Goal: Information Seeking & Learning: Compare options

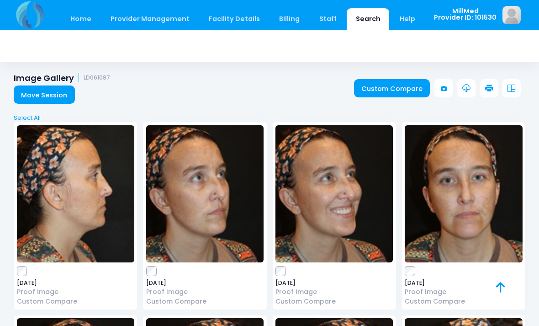
scroll to position [49, 0]
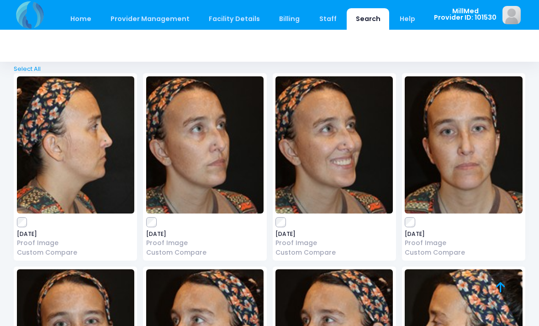
click at [361, 20] on link "Search" at bounding box center [368, 18] width 42 height 21
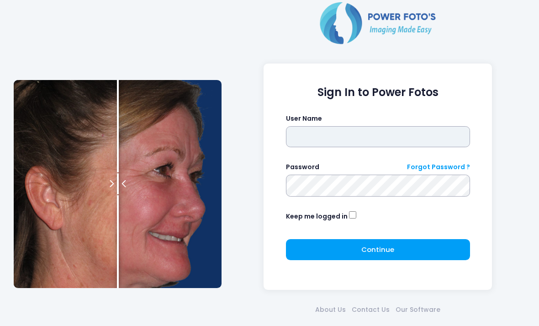
type input "*******"
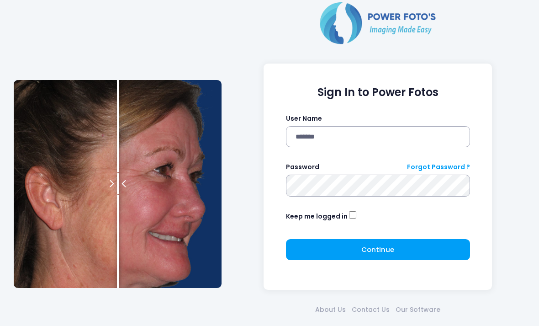
click button "submit" at bounding box center [0, 0] width 0 height 0
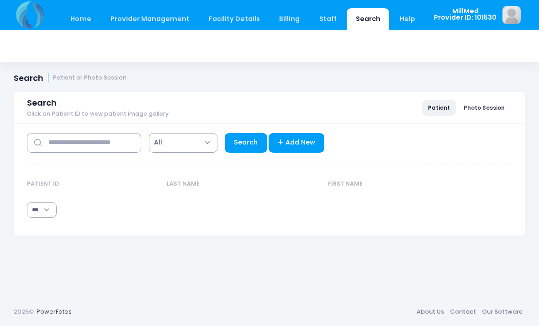
select select "***"
click at [99, 146] on input "text" at bounding box center [84, 143] width 114 height 20
type input "****"
click at [240, 144] on link "Search" at bounding box center [246, 143] width 42 height 20
select select "***"
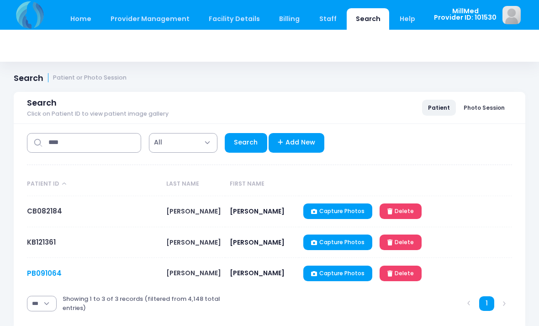
click at [48, 275] on link "PB091064" at bounding box center [44, 273] width 35 height 10
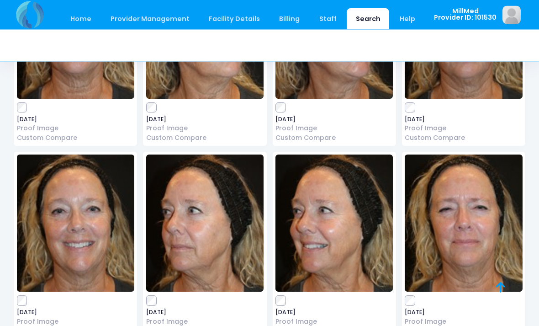
scroll to position [191, 0]
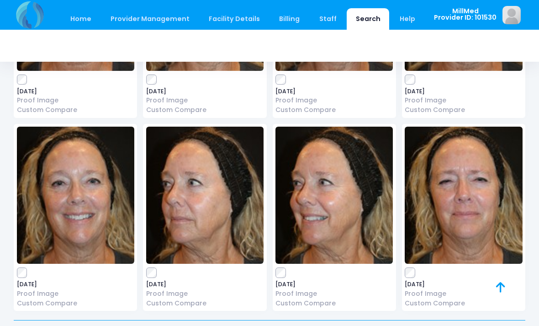
click at [353, 23] on link "Search" at bounding box center [368, 18] width 42 height 21
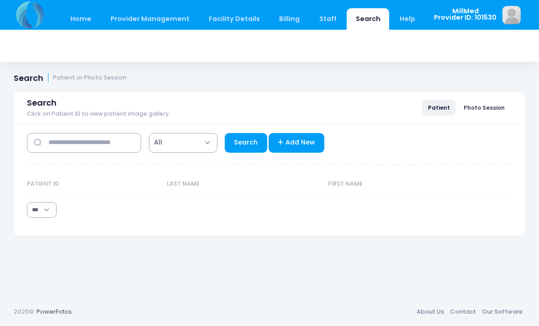
select select "***"
click at [91, 141] on input "text" at bounding box center [84, 143] width 114 height 20
type input "****"
click at [248, 148] on link "Search" at bounding box center [246, 143] width 42 height 20
select select "***"
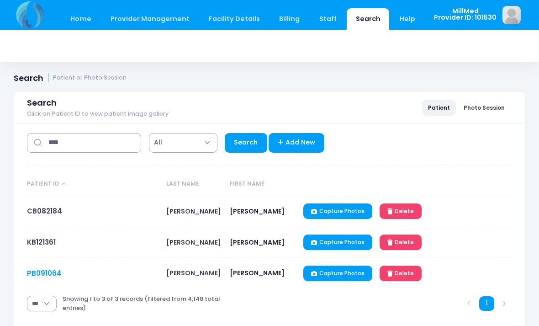
click at [41, 273] on link "PB091064" at bounding box center [44, 273] width 35 height 10
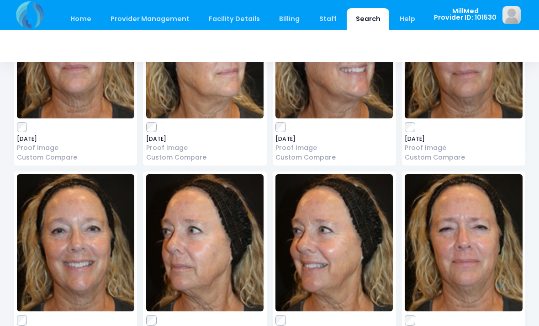
scroll to position [145, 0]
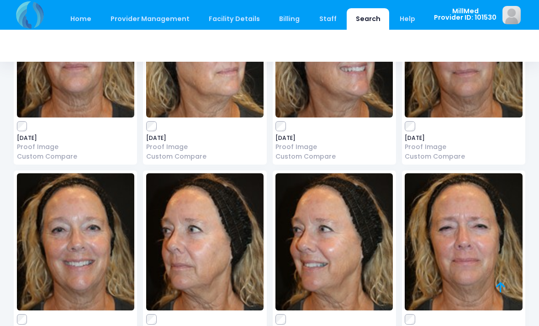
click at [444, 217] on img at bounding box center [463, 241] width 117 height 137
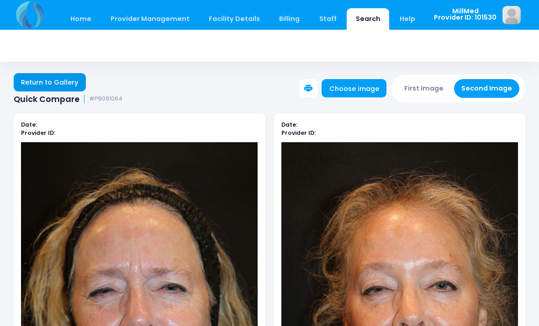
click at [57, 81] on link "Return to Gallery" at bounding box center [50, 82] width 72 height 18
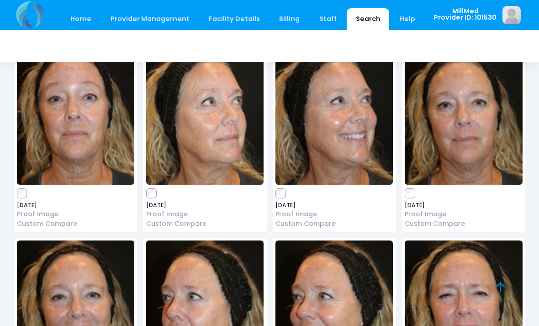
scroll to position [82, 0]
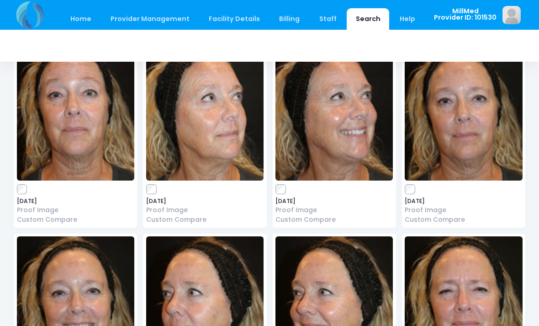
click at [489, 108] on img at bounding box center [463, 111] width 117 height 137
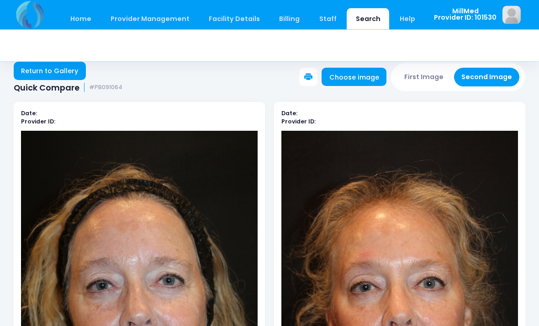
scroll to position [12, 0]
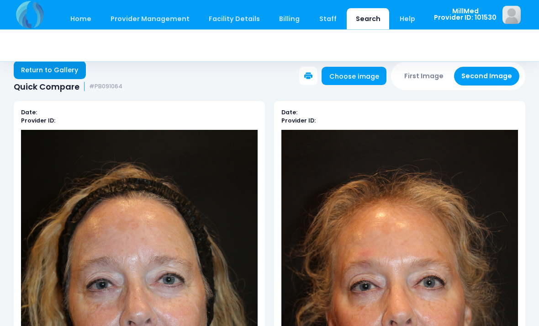
click at [68, 66] on link "Return to Gallery" at bounding box center [50, 70] width 72 height 18
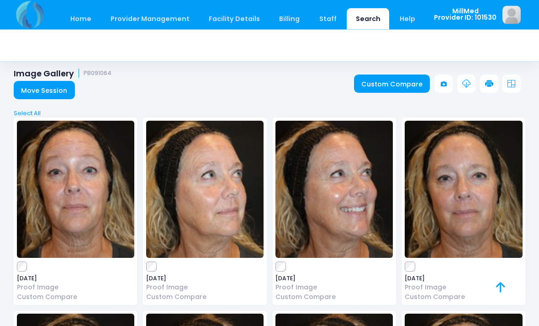
scroll to position [4, 0]
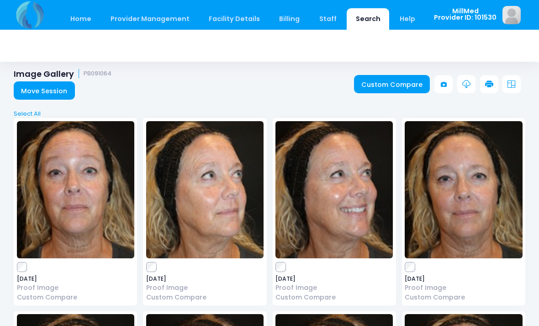
click at [339, 193] on img at bounding box center [333, 189] width 117 height 137
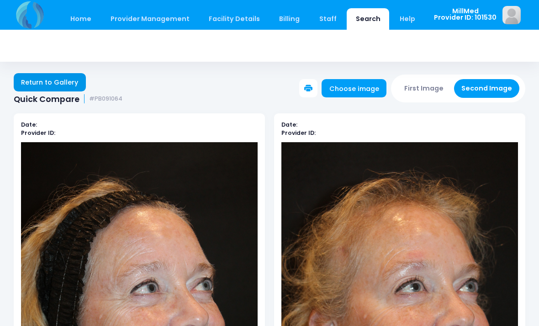
click at [46, 85] on link "Return to Gallery" at bounding box center [50, 82] width 72 height 18
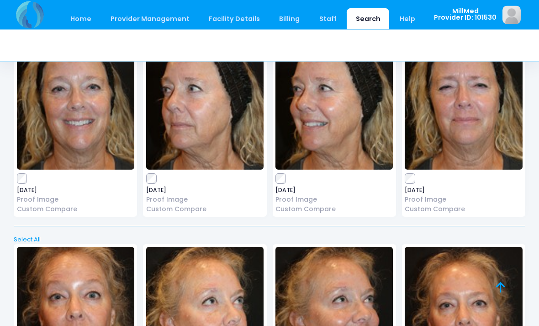
scroll to position [288, 0]
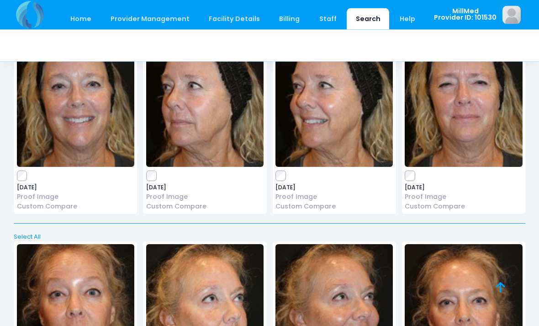
click at [467, 97] on img at bounding box center [463, 98] width 117 height 137
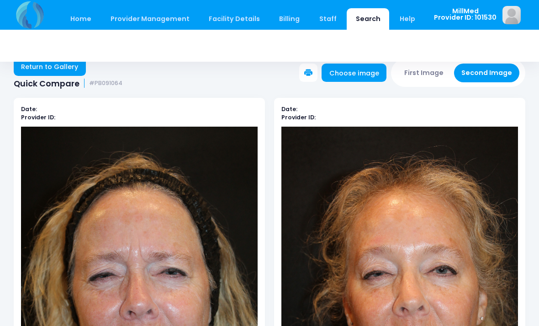
scroll to position [16, 0]
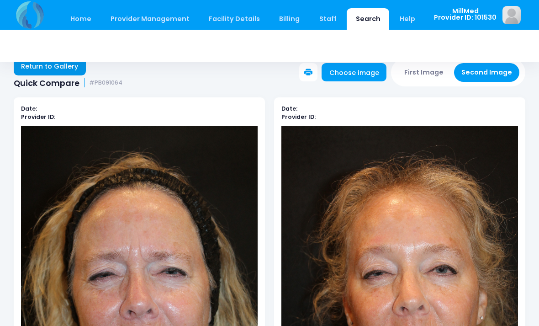
click at [56, 69] on link "Return to Gallery" at bounding box center [50, 66] width 72 height 18
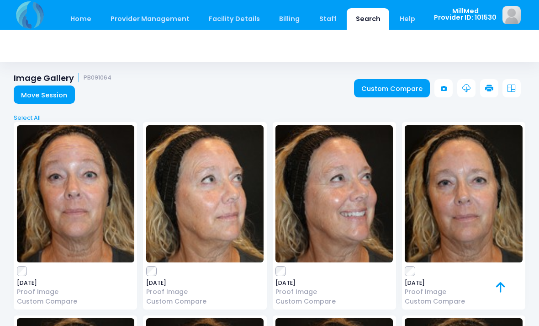
click at [339, 214] on img at bounding box center [333, 193] width 117 height 137
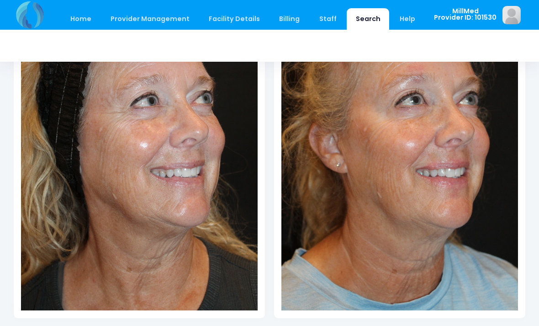
scroll to position [187, 0]
click at [360, 17] on link "Search" at bounding box center [368, 18] width 42 height 21
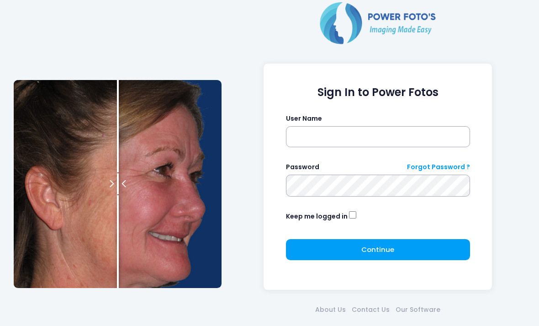
scroll to position [59, 0]
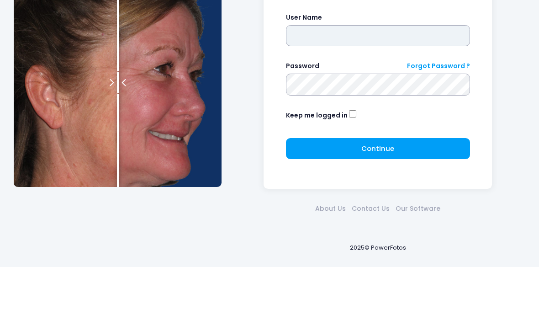
type input "*******"
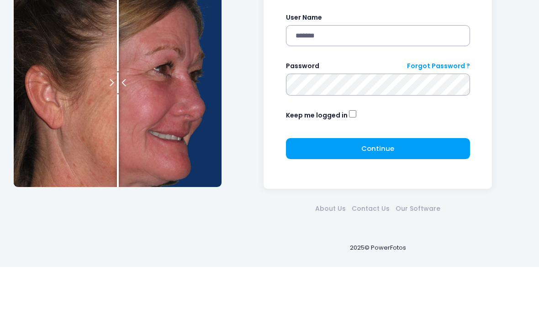
click button "submit" at bounding box center [0, 0] width 0 height 0
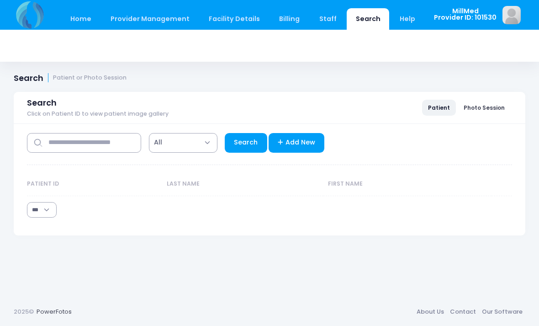
select select "***"
click at [84, 140] on input "text" at bounding box center [84, 143] width 114 height 20
type input "*******"
click at [247, 137] on link "Search" at bounding box center [246, 143] width 42 height 20
select select "***"
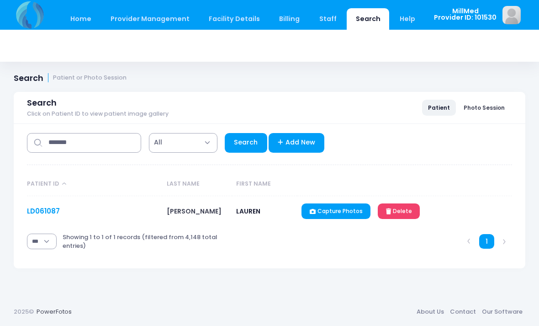
click at [44, 211] on link "LD061087" at bounding box center [43, 211] width 33 height 10
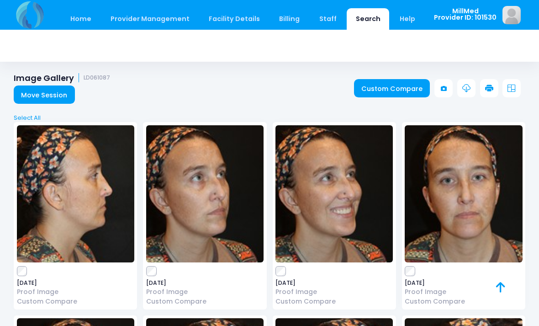
click at [476, 199] on img at bounding box center [463, 193] width 117 height 137
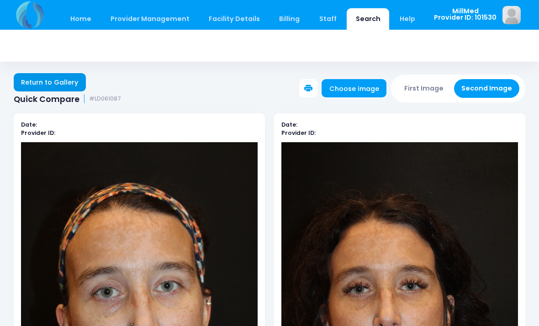
click at [47, 80] on link "Return to Gallery" at bounding box center [50, 82] width 72 height 18
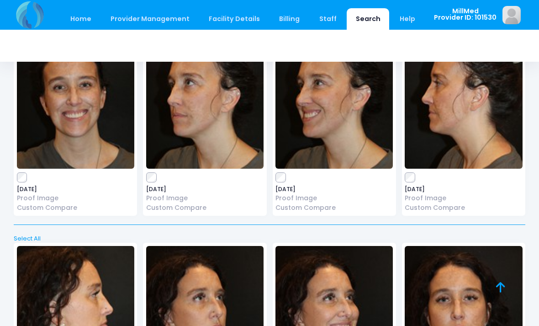
scroll to position [907, 0]
click at [347, 17] on link "Search" at bounding box center [368, 18] width 42 height 21
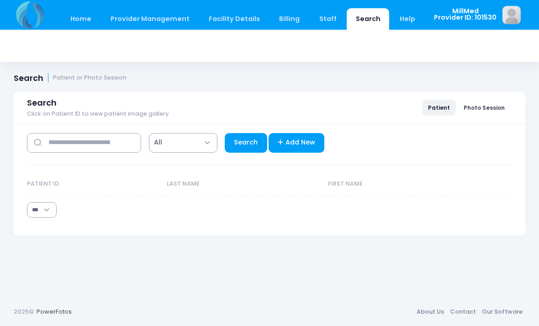
select select "***"
click at [88, 136] on input "text" at bounding box center [84, 143] width 114 height 20
type input "*******"
click at [251, 146] on link "Search" at bounding box center [246, 143] width 42 height 20
select select "***"
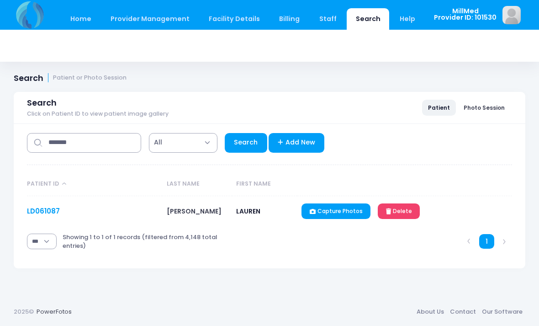
click at [46, 206] on link "LD061087" at bounding box center [43, 211] width 33 height 10
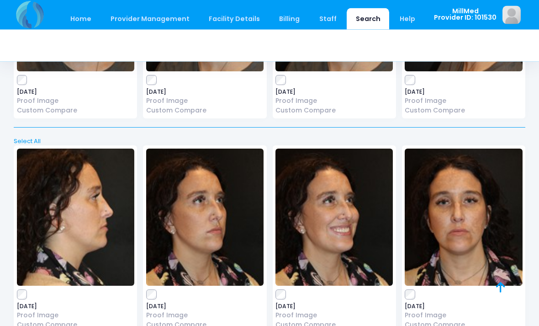
scroll to position [1004, 0]
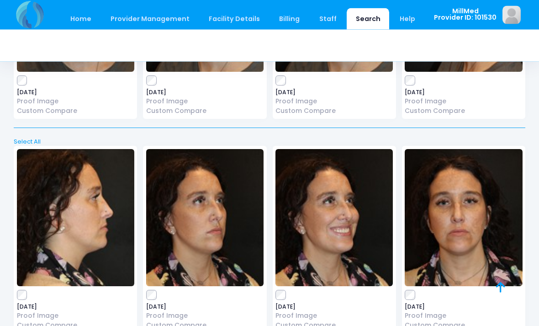
click at [467, 199] on img at bounding box center [463, 217] width 117 height 137
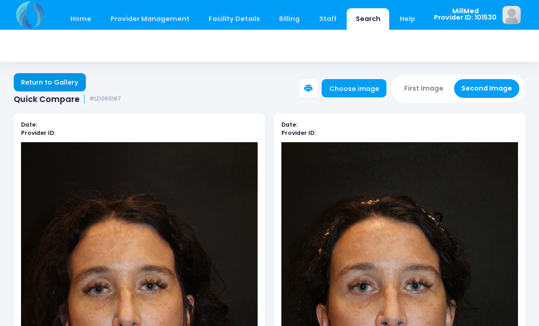
click at [59, 79] on link "Return to Gallery" at bounding box center [50, 82] width 72 height 18
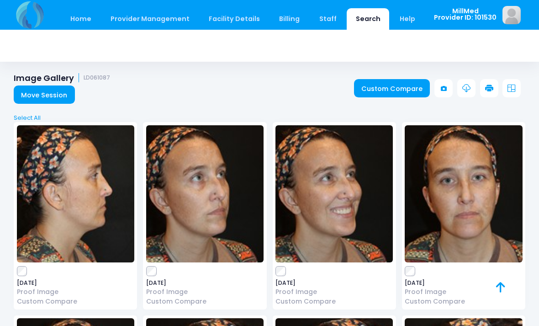
click at [473, 188] on img at bounding box center [463, 193] width 117 height 137
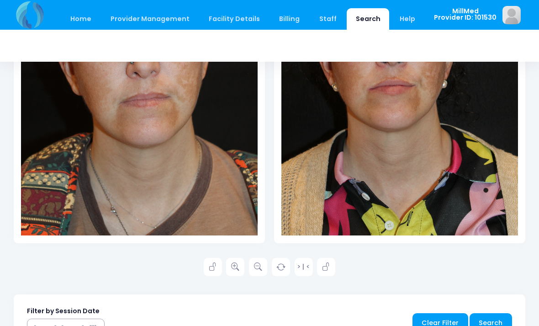
scroll to position [261, 0]
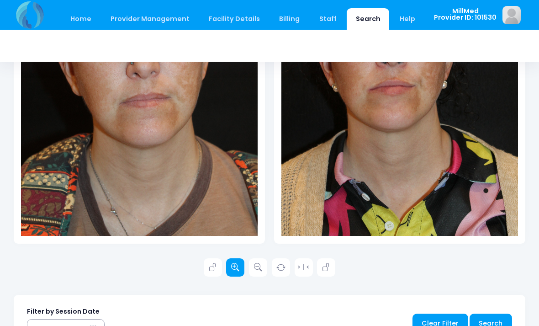
click at [234, 267] on icon at bounding box center [235, 267] width 8 height 8
click at [235, 269] on icon at bounding box center [235, 267] width 8 height 8
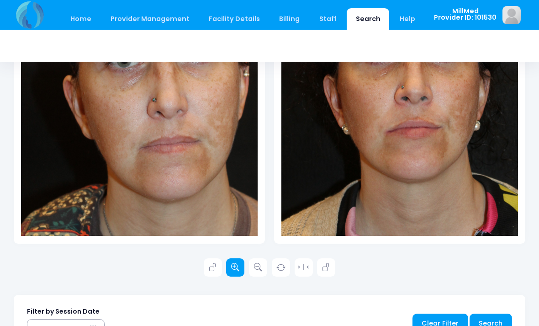
click at [236, 269] on icon at bounding box center [235, 267] width 8 height 8
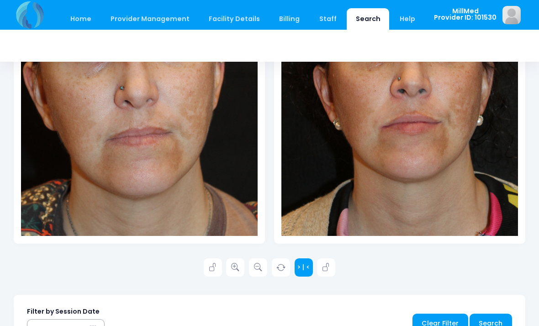
click at [300, 268] on link "> | <" at bounding box center [304, 267] width 18 height 18
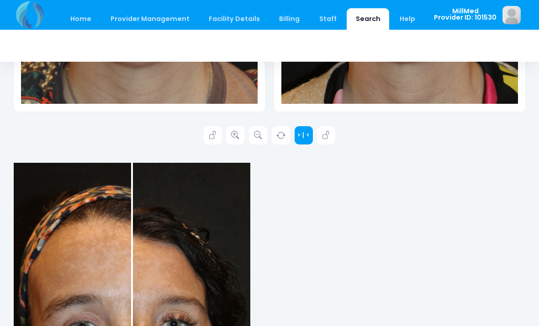
scroll to position [390, 0]
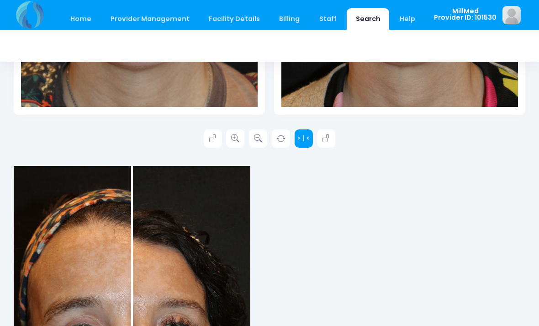
click at [306, 137] on link "> | <" at bounding box center [304, 138] width 18 height 18
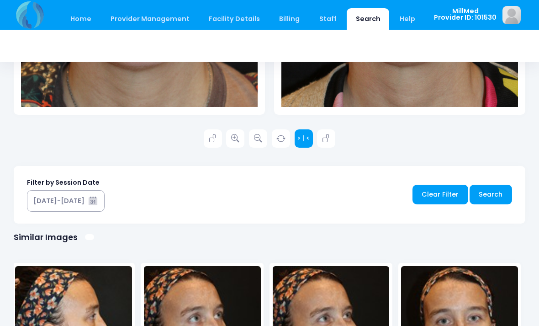
click at [305, 139] on link "> | <" at bounding box center [304, 138] width 18 height 18
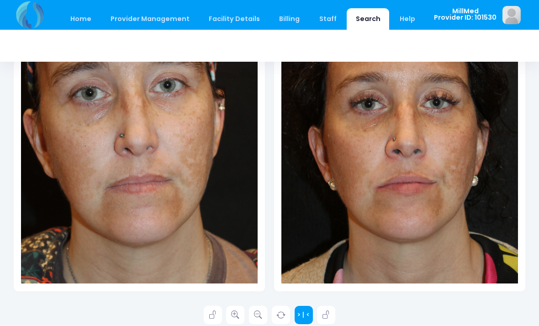
scroll to position [237, 0]
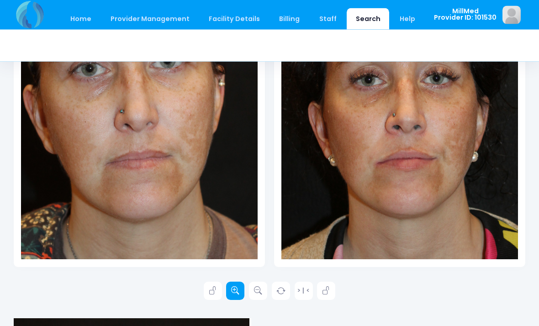
click at [235, 289] on icon at bounding box center [235, 291] width 8 height 8
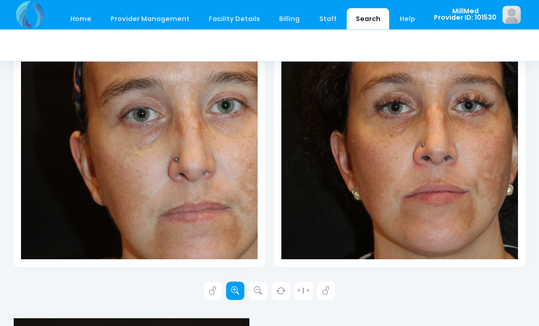
click at [234, 291] on icon at bounding box center [235, 291] width 8 height 8
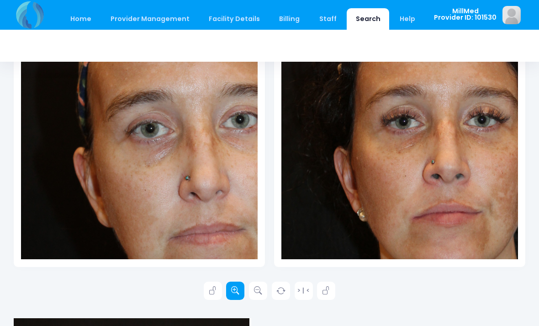
click at [236, 292] on icon at bounding box center [235, 290] width 8 height 8
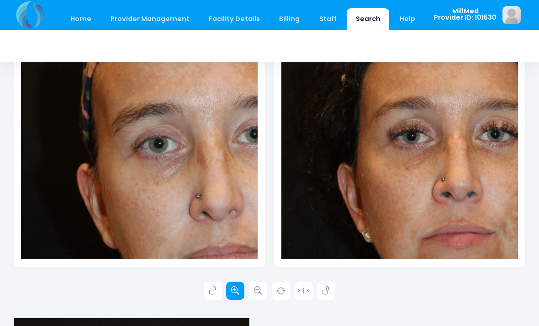
click at [236, 292] on icon at bounding box center [235, 290] width 8 height 8
click at [237, 293] on icon at bounding box center [235, 290] width 8 height 8
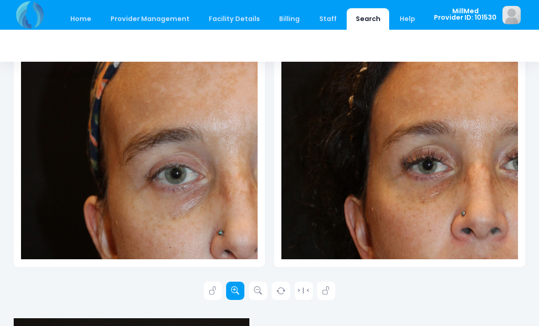
click at [237, 293] on icon at bounding box center [235, 290] width 8 height 8
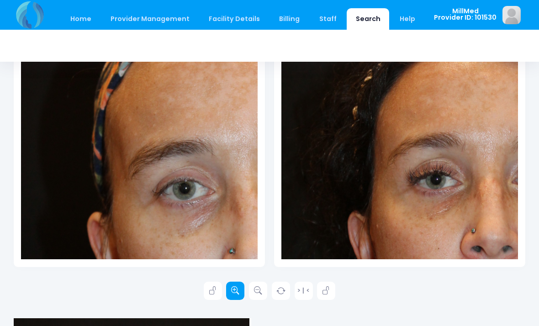
click at [237, 293] on icon at bounding box center [235, 290] width 8 height 8
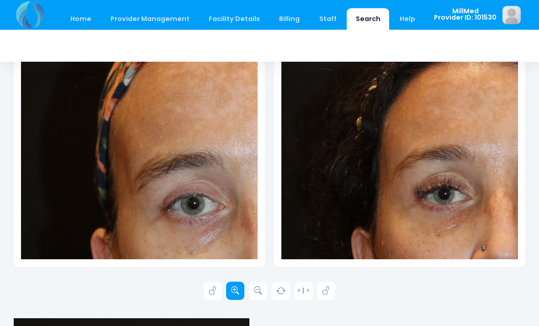
click at [237, 292] on icon at bounding box center [235, 290] width 8 height 8
click at [236, 292] on icon at bounding box center [235, 290] width 8 height 8
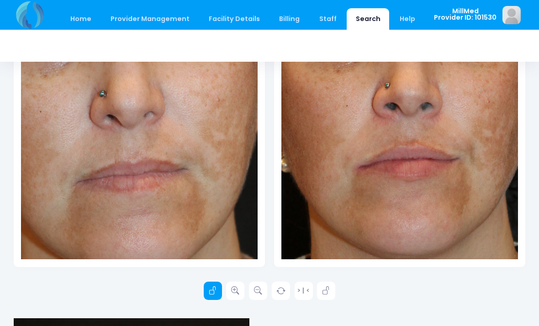
click at [205, 291] on link at bounding box center [213, 290] width 18 height 18
click at [231, 290] on link at bounding box center [235, 290] width 18 height 18
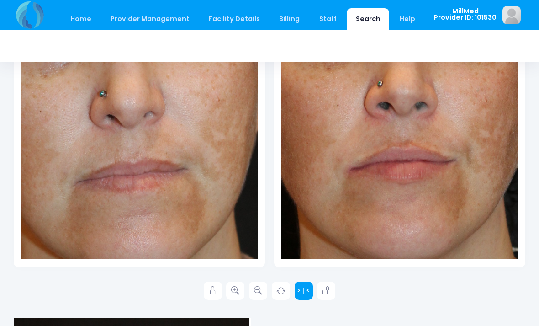
click at [301, 294] on link "> | <" at bounding box center [304, 290] width 18 height 18
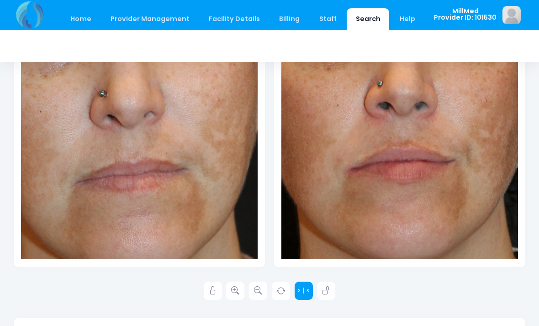
click at [305, 295] on link "> | <" at bounding box center [304, 290] width 18 height 18
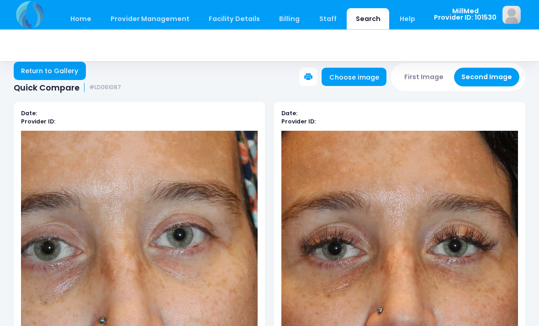
scroll to position [0, 0]
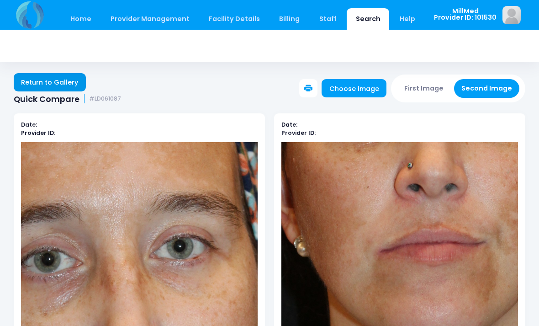
click at [61, 86] on link "Return to Gallery" at bounding box center [50, 82] width 72 height 18
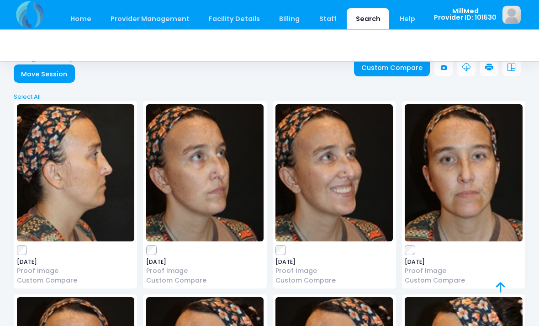
scroll to position [15, 0]
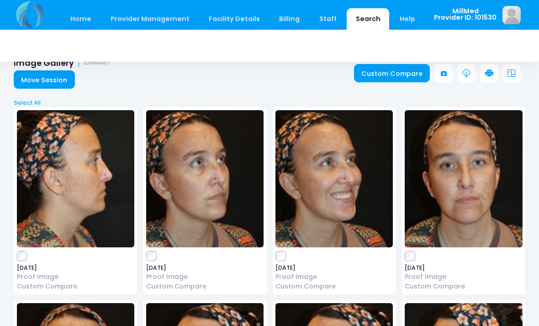
click at [477, 198] on img at bounding box center [463, 178] width 117 height 137
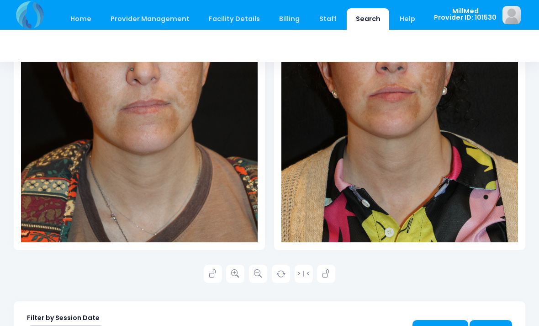
scroll to position [259, 0]
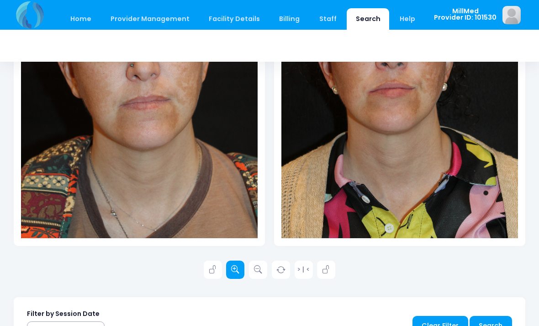
click at [234, 270] on icon at bounding box center [235, 269] width 8 height 8
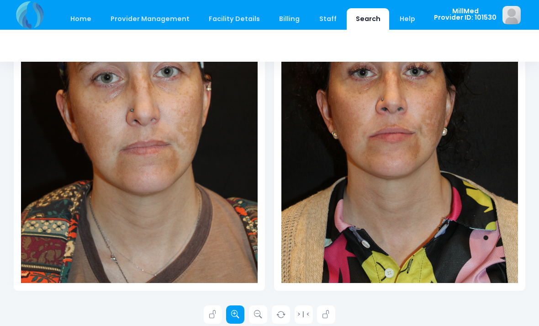
scroll to position [212, 0]
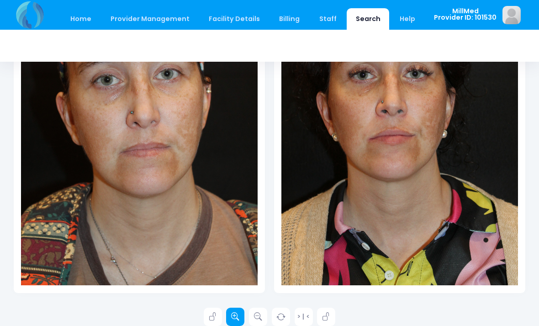
click at [237, 316] on icon at bounding box center [235, 316] width 8 height 8
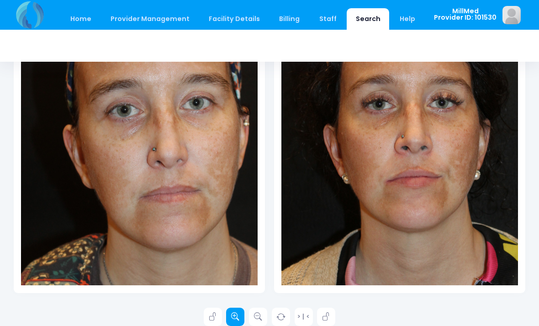
click at [237, 315] on icon at bounding box center [235, 316] width 8 height 8
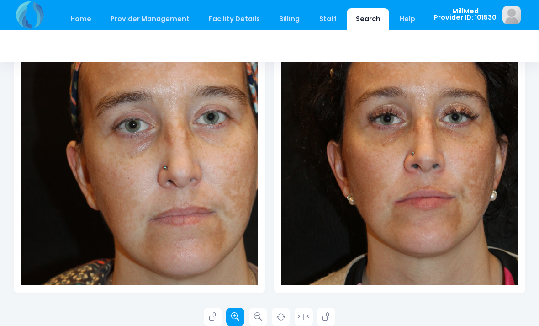
click at [236, 311] on link at bounding box center [235, 316] width 18 height 18
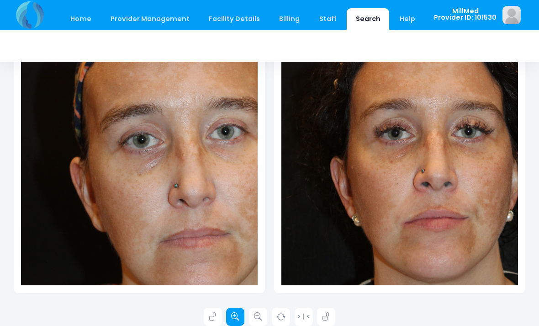
click at [236, 316] on icon at bounding box center [235, 316] width 8 height 8
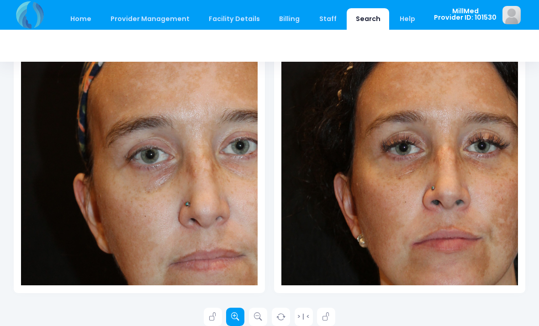
click at [236, 319] on icon at bounding box center [235, 316] width 8 height 8
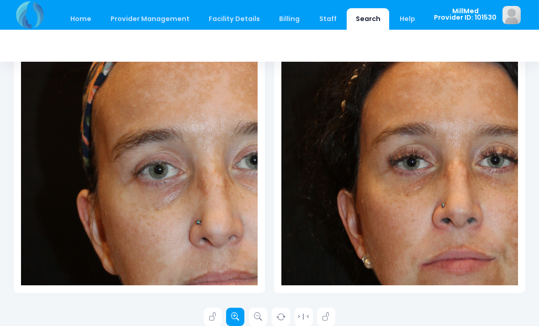
click at [235, 313] on icon at bounding box center [235, 316] width 8 height 8
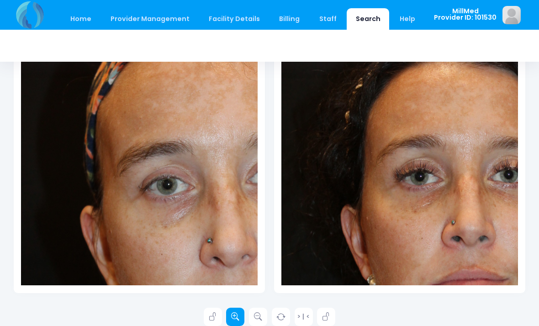
click at [234, 315] on icon at bounding box center [235, 316] width 8 height 8
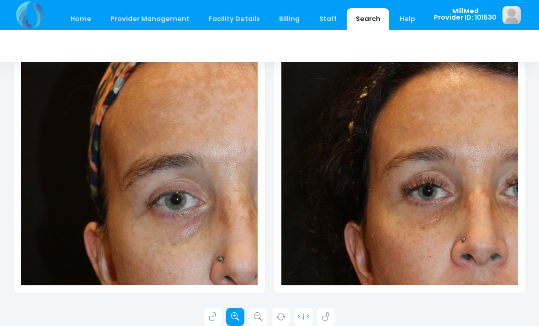
click at [235, 315] on icon at bounding box center [235, 316] width 8 height 8
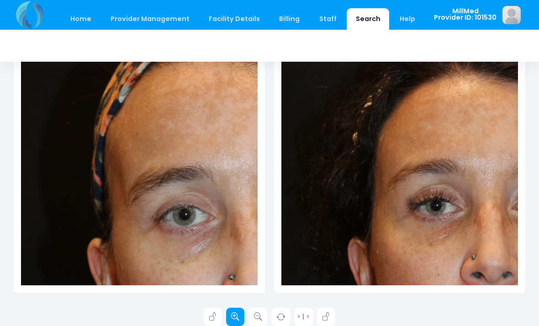
click at [236, 313] on icon at bounding box center [235, 316] width 8 height 8
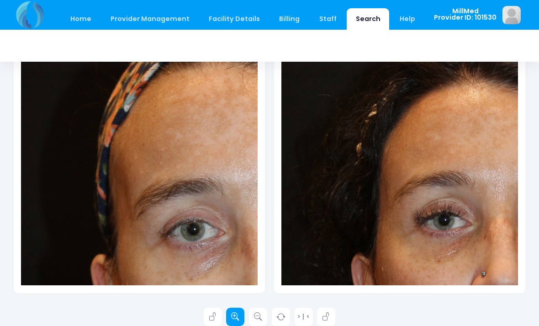
click at [235, 310] on link at bounding box center [235, 316] width 18 height 18
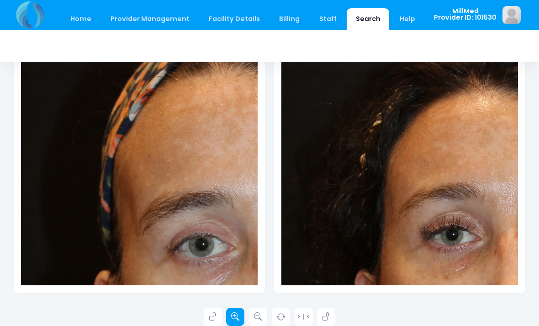
click at [236, 311] on link at bounding box center [235, 316] width 18 height 18
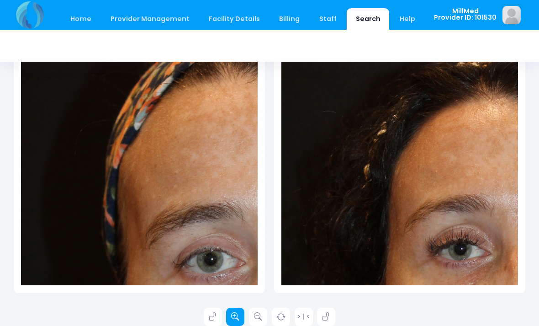
click at [235, 312] on icon at bounding box center [235, 316] width 8 height 8
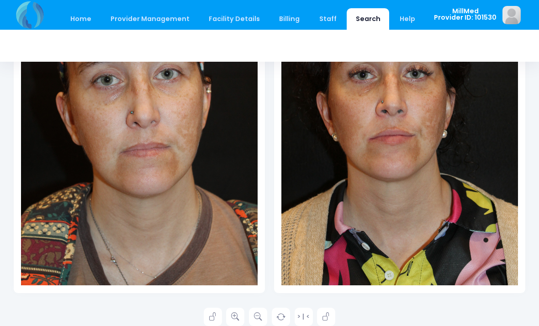
click at [363, 17] on link "Search" at bounding box center [368, 18] width 42 height 21
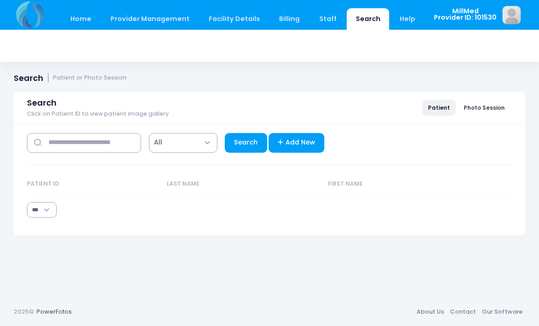
select select "***"
click at [91, 148] on input "text" at bounding box center [84, 143] width 114 height 20
type input "*****"
click at [251, 142] on link "Search" at bounding box center [246, 143] width 42 height 20
select select "***"
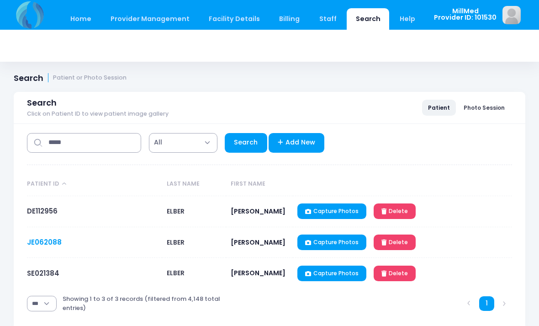
click at [41, 243] on link "JE062088" at bounding box center [44, 242] width 35 height 10
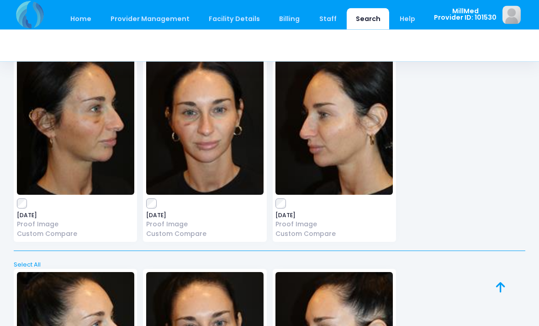
scroll to position [10908, 0]
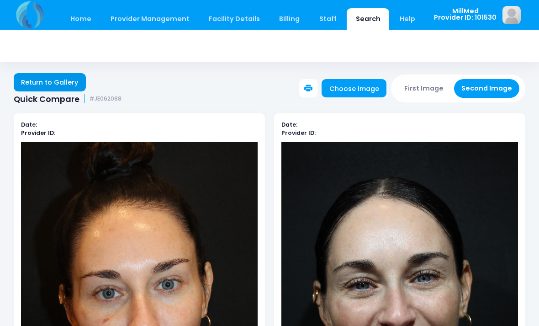
click at [55, 83] on link "Return to Gallery" at bounding box center [50, 82] width 72 height 18
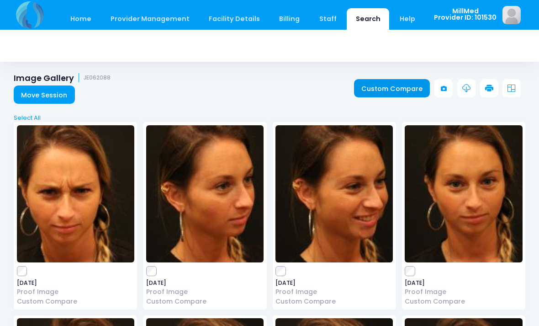
click at [395, 89] on link "Custom Compare" at bounding box center [392, 88] width 76 height 18
